Goal: Task Accomplishment & Management: Complete application form

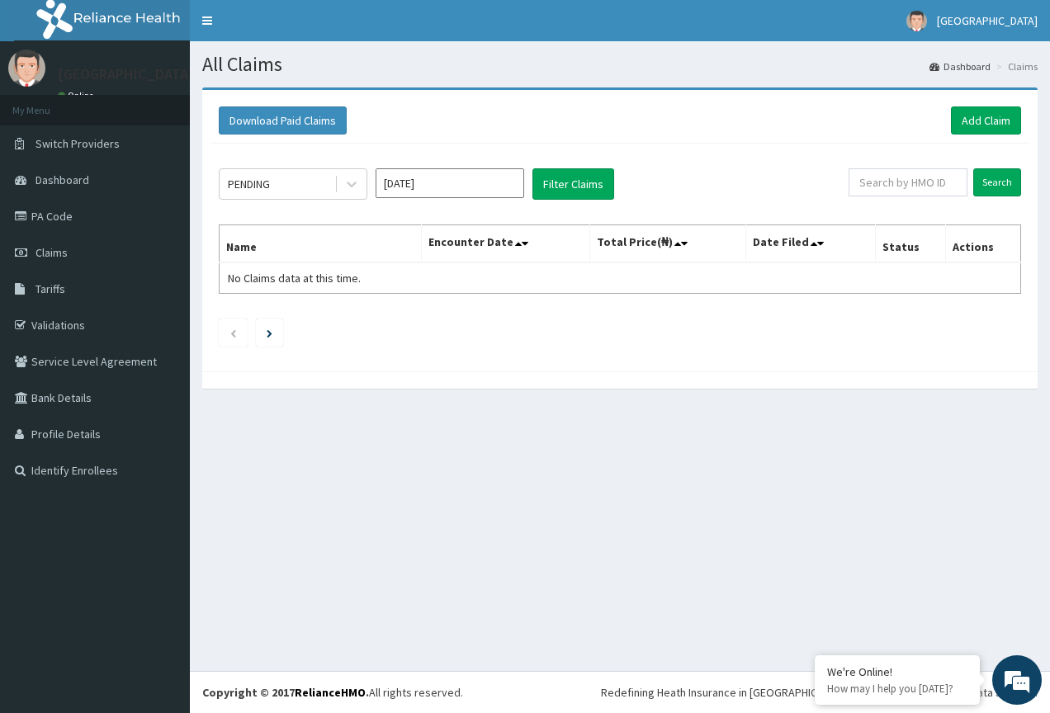
click at [739, 261] on th "Total Price(₦)" at bounding box center [668, 244] width 156 height 38
click at [589, 228] on th "Encounter Date" at bounding box center [505, 244] width 168 height 38
click at [997, 125] on link "Add Claim" at bounding box center [986, 120] width 70 height 28
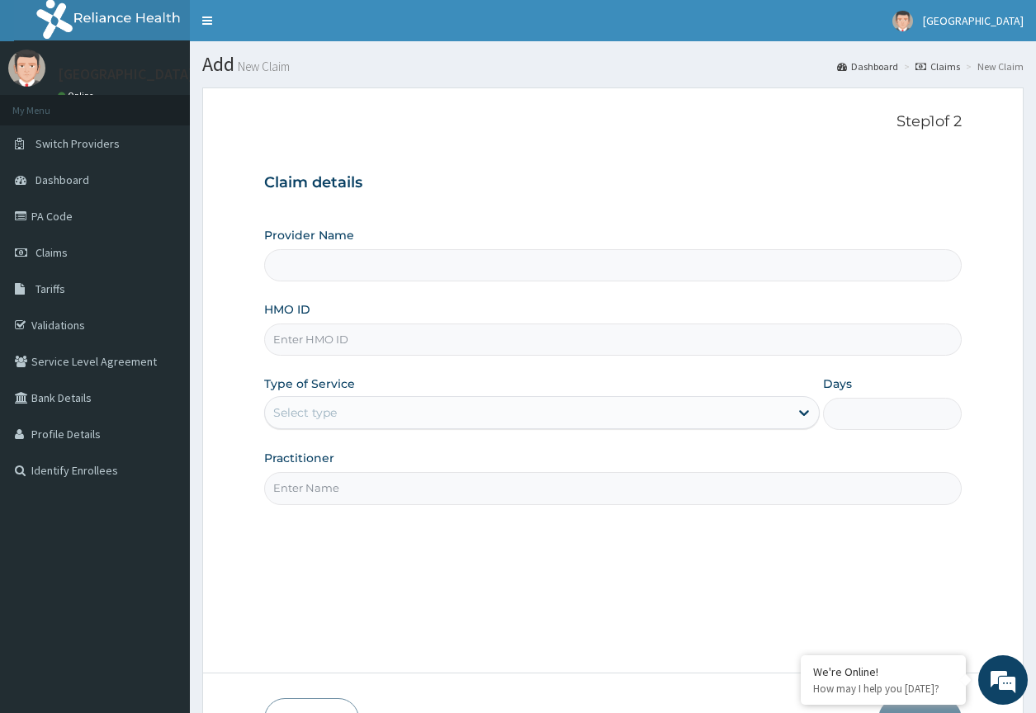
type input "Mount Gilead Hospital"
click at [585, 338] on input "HMO ID" at bounding box center [612, 340] width 697 height 32
type input "ubp/10271/a"
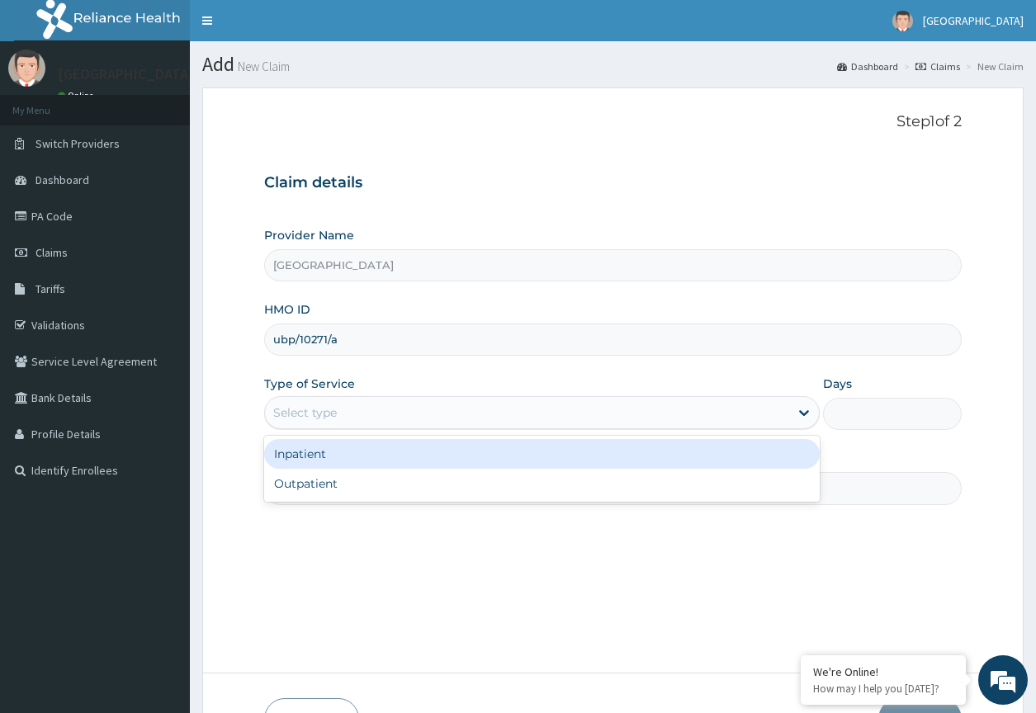
click at [622, 424] on div "Select type" at bounding box center [526, 413] width 523 height 26
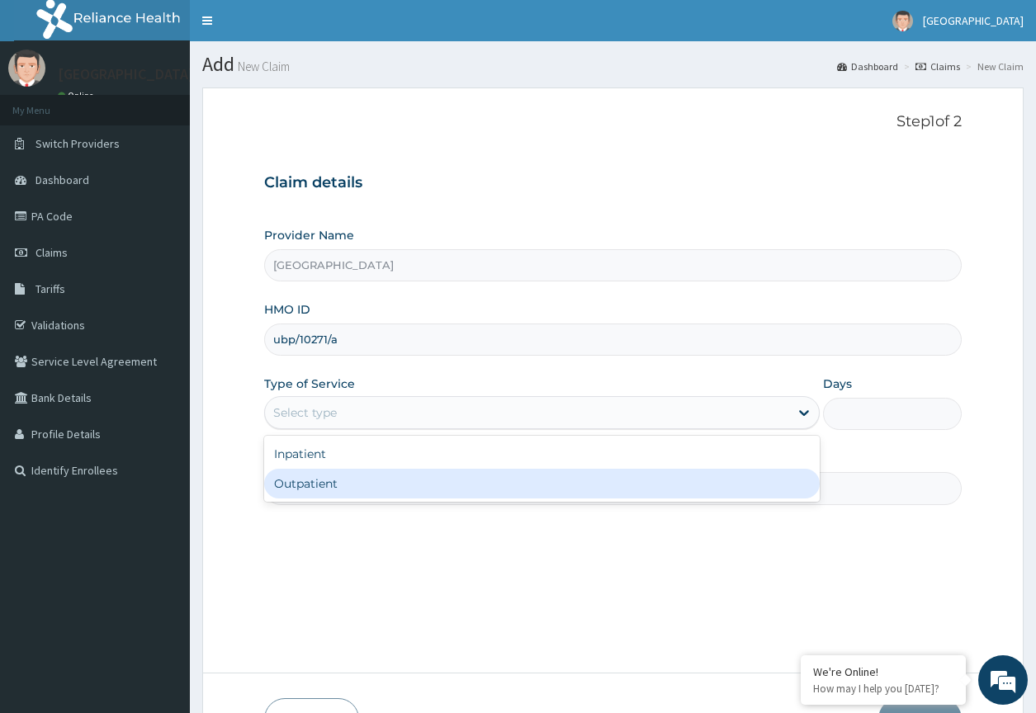
drag, startPoint x: 580, startPoint y: 476, endPoint x: 571, endPoint y: 476, distance: 8.3
click at [578, 476] on div "Outpatient" at bounding box center [541, 484] width 555 height 30
type input "1"
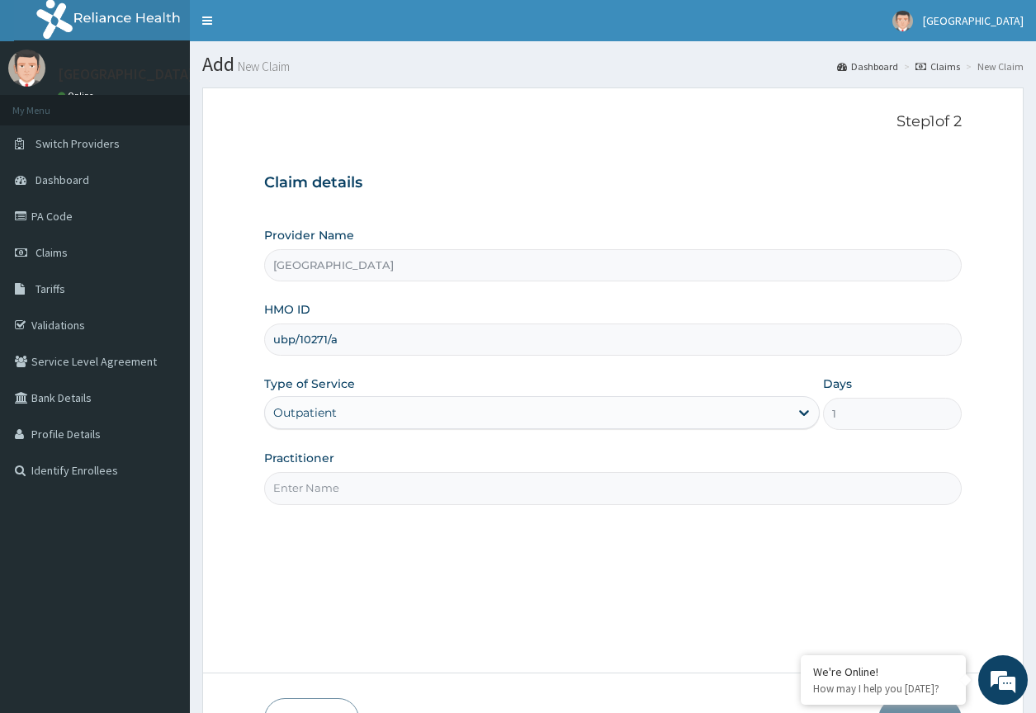
click at [518, 480] on input "Practitioner" at bounding box center [612, 488] width 697 height 32
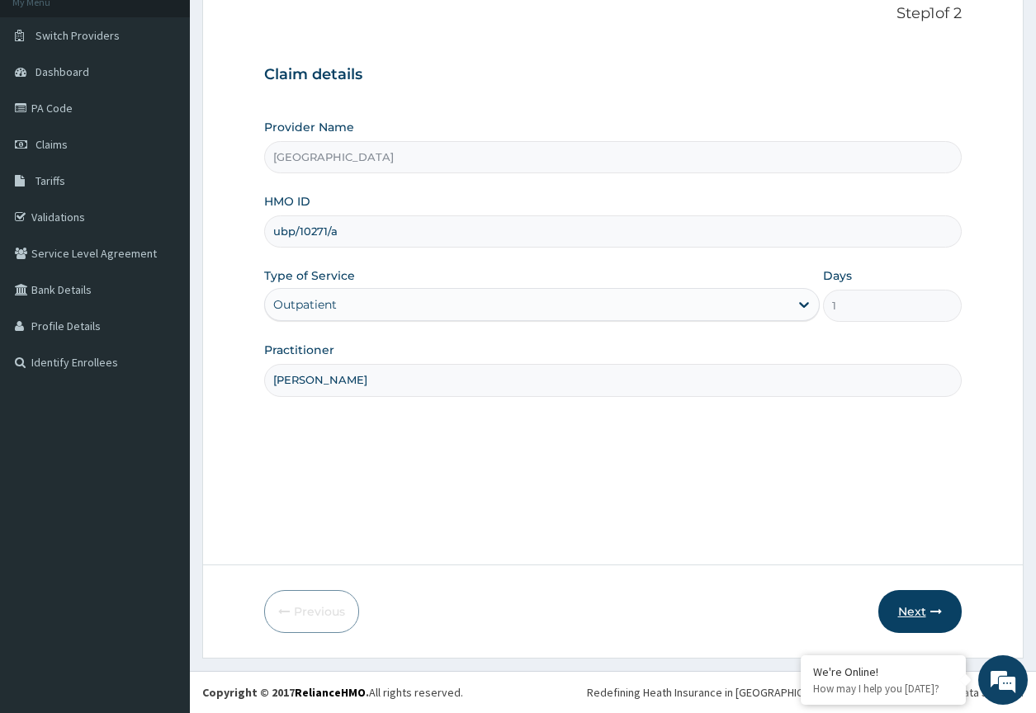
type input "dr charles"
click at [934, 598] on button "Next" at bounding box center [919, 611] width 83 height 43
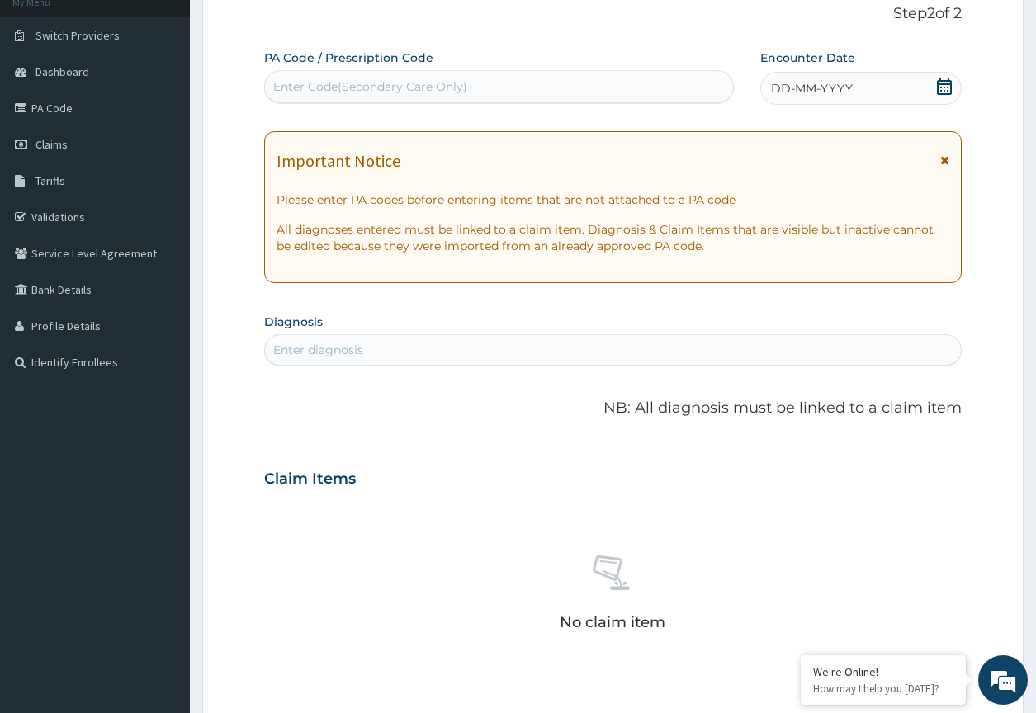
click at [399, 343] on div "Enter diagnosis" at bounding box center [612, 350] width 695 height 26
click at [939, 84] on icon at bounding box center [944, 86] width 15 height 17
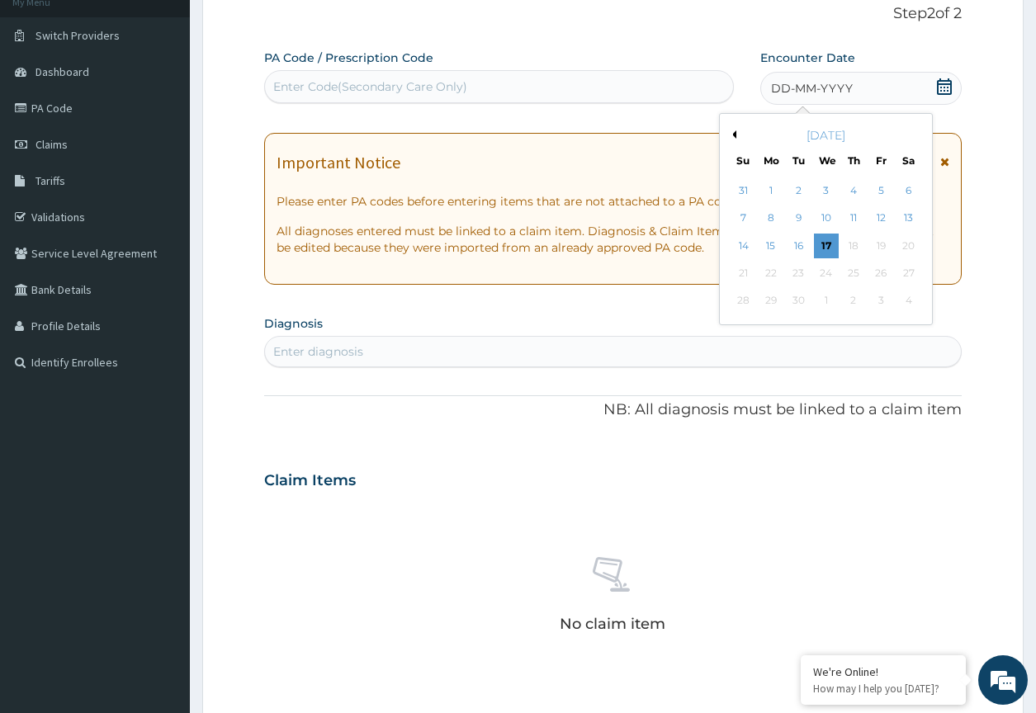
click at [735, 138] on button "Previous Month" at bounding box center [732, 134] width 8 height 8
click at [905, 212] on div "9" at bounding box center [908, 218] width 25 height 25
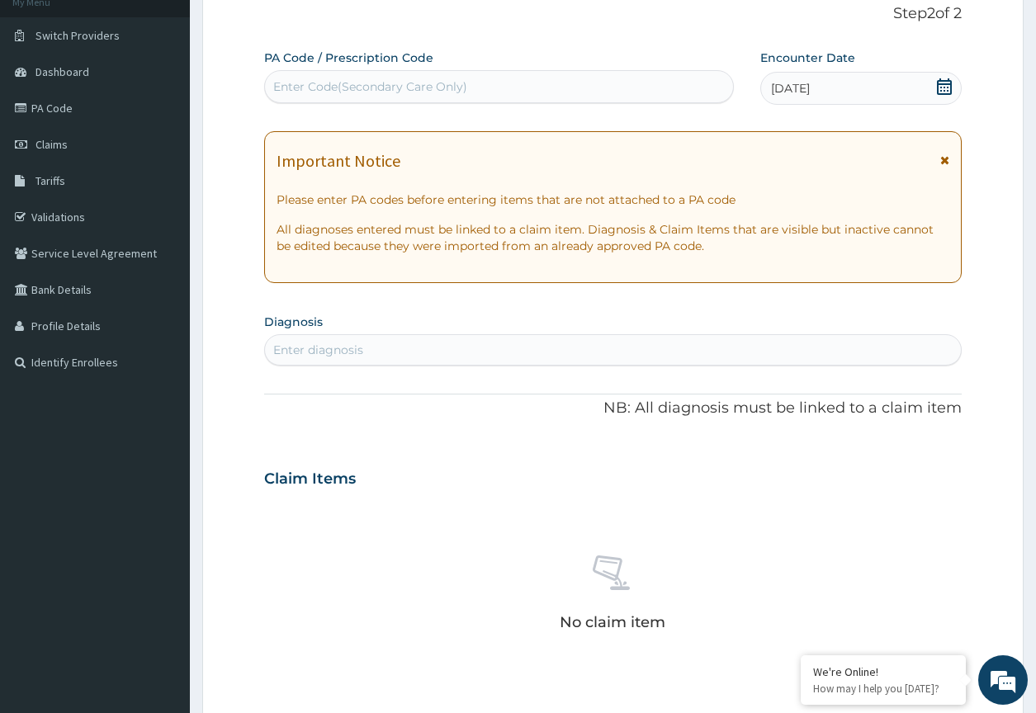
click at [600, 356] on div "Enter diagnosis" at bounding box center [612, 350] width 695 height 26
click at [113, 229] on link "Validations" at bounding box center [95, 217] width 190 height 36
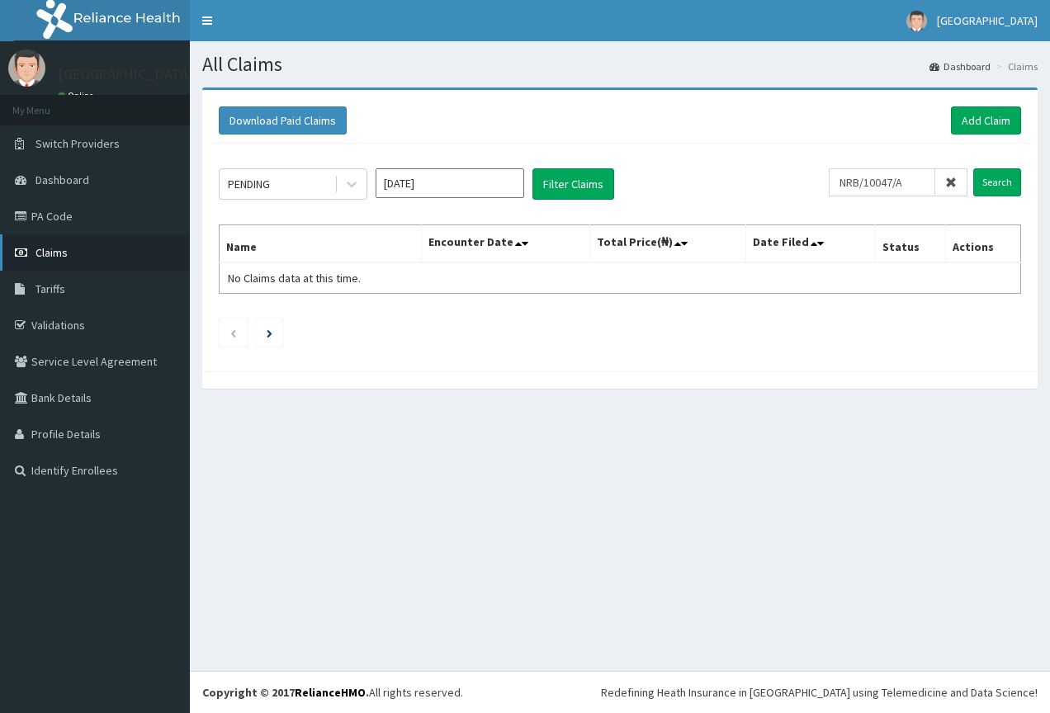
click at [59, 244] on link "Claims" at bounding box center [95, 252] width 190 height 36
click at [71, 244] on link "Claims" at bounding box center [95, 252] width 190 height 36
click at [59, 285] on span "Tariffs" at bounding box center [50, 289] width 30 height 15
click at [79, 333] on link "Validations" at bounding box center [95, 325] width 190 height 36
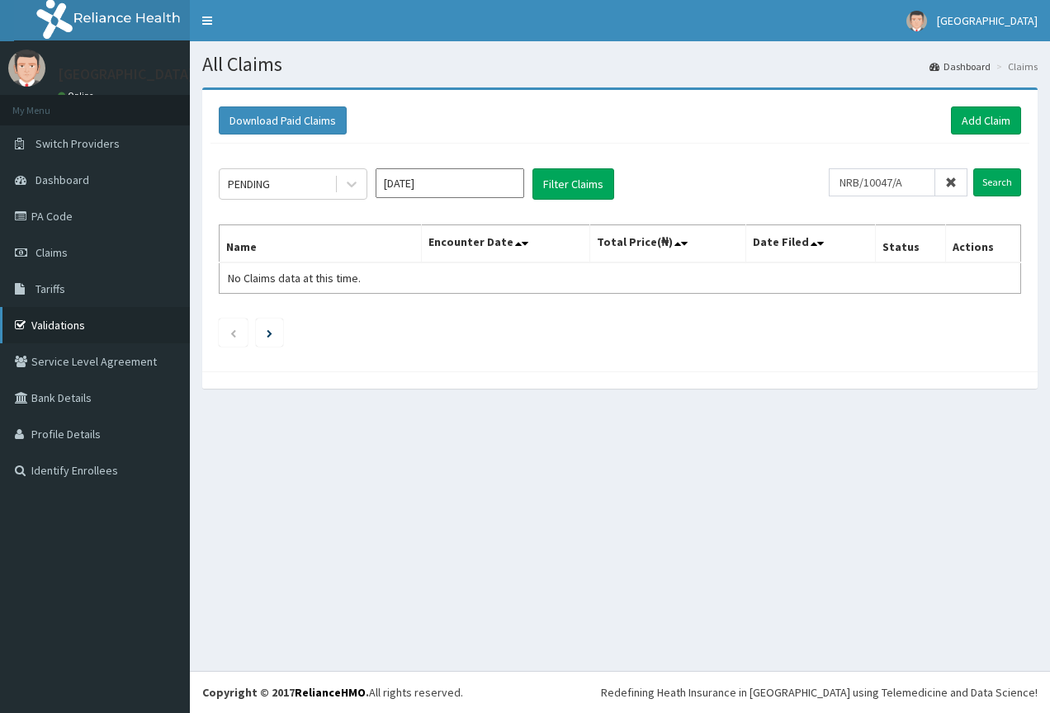
click at [83, 334] on link "Validations" at bounding box center [95, 325] width 190 height 36
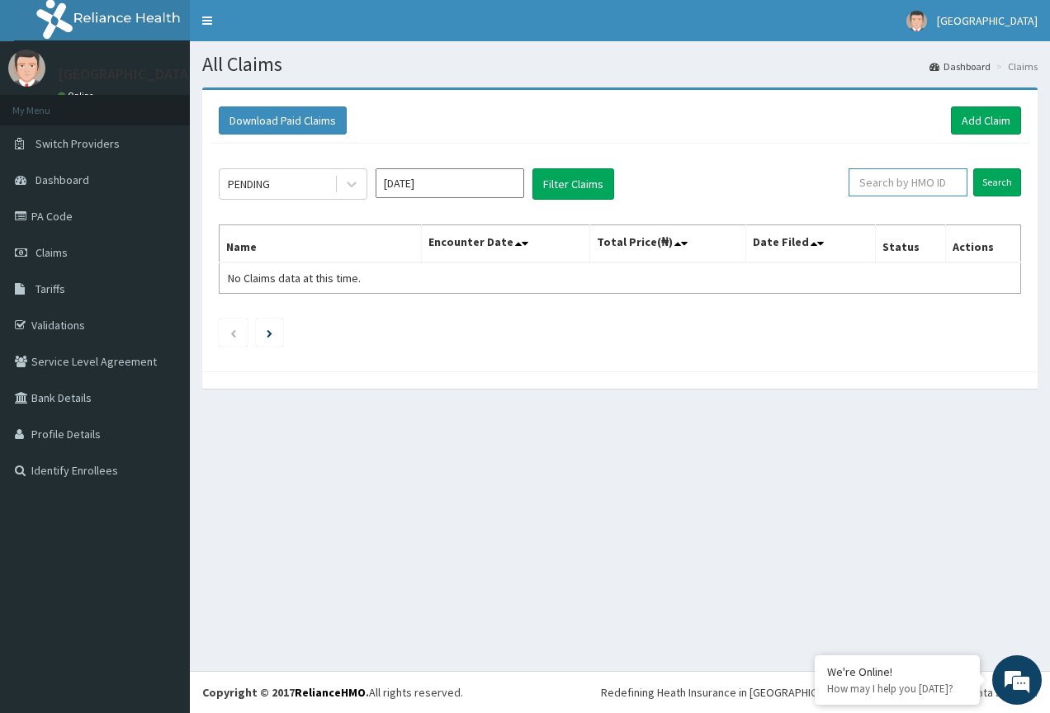
drag, startPoint x: 925, startPoint y: 194, endPoint x: 916, endPoint y: 171, distance: 24.8
click at [916, 171] on input "text" at bounding box center [908, 182] width 119 height 28
paste input "enp/11160/c"
type input "enp/11160/c"
click at [1000, 174] on input "Search" at bounding box center [997, 182] width 48 height 28
